Goal: Transaction & Acquisition: Purchase product/service

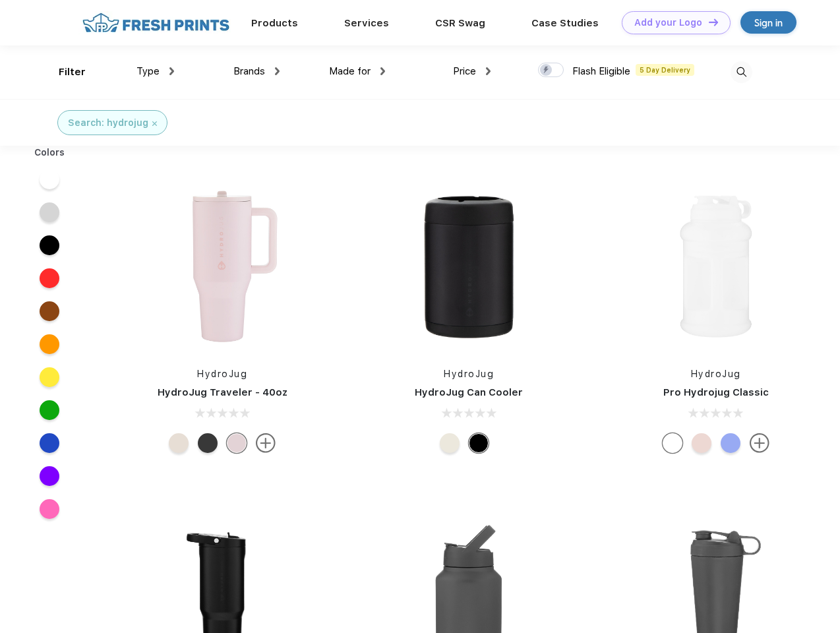
scroll to position [1, 0]
click at [671, 22] on link "Add your Logo Design Tool" at bounding box center [675, 22] width 109 height 23
click at [0, 0] on div "Design Tool" at bounding box center [0, 0] width 0 height 0
click at [707, 22] on link "Add your Logo Design Tool" at bounding box center [675, 22] width 109 height 23
click at [63, 72] on div "Filter" at bounding box center [72, 72] width 27 height 15
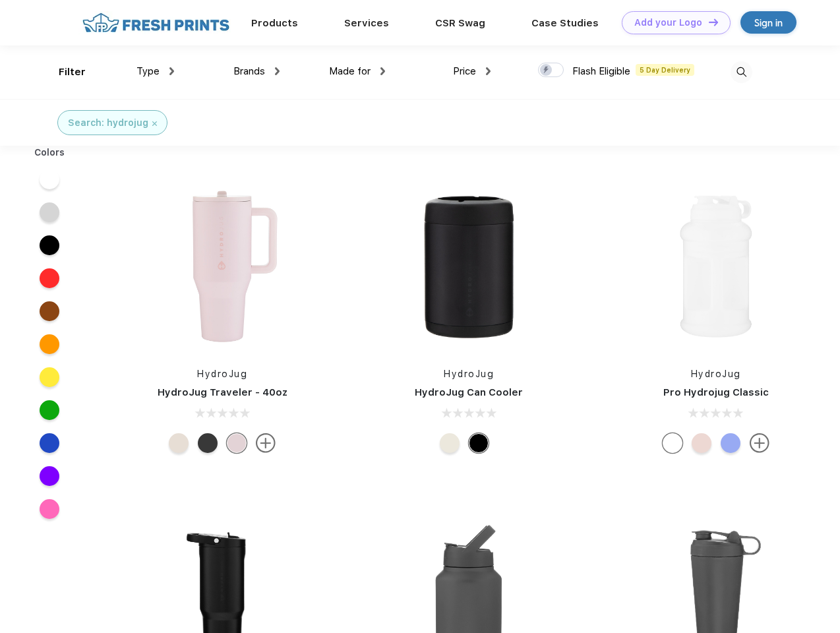
click at [156, 71] on span "Type" at bounding box center [147, 71] width 23 height 12
click at [256, 71] on span "Brands" at bounding box center [249, 71] width 32 height 12
click at [357, 71] on span "Made for" at bounding box center [350, 71] width 42 height 12
click at [472, 71] on span "Price" at bounding box center [464, 71] width 23 height 12
click at [551, 71] on div at bounding box center [551, 70] width 26 height 14
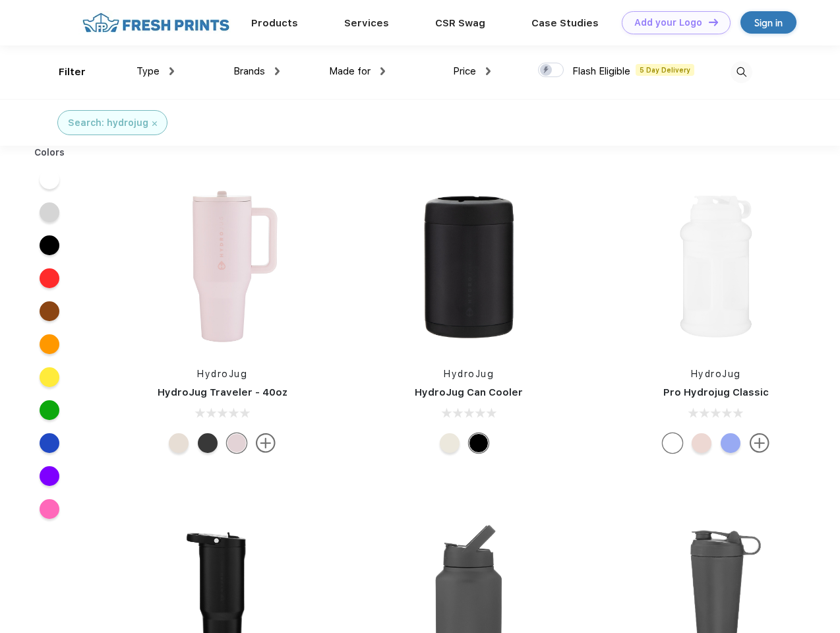
click at [546, 71] on input "checkbox" at bounding box center [542, 66] width 9 height 9
click at [741, 72] on img at bounding box center [741, 72] width 22 height 22
